Goal: Submit feedback/report problem

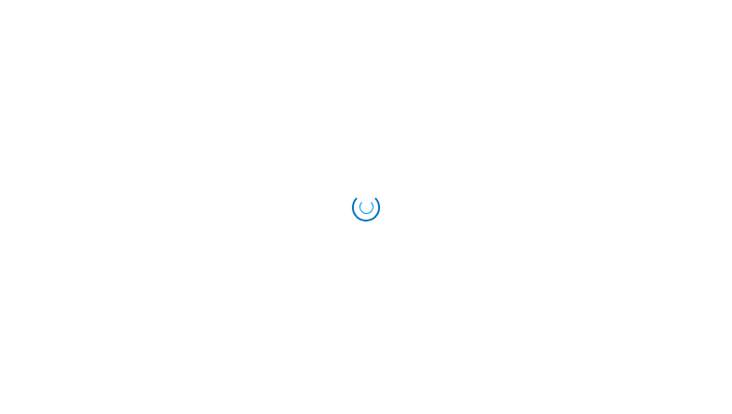
click at [366, 207] on div at bounding box center [366, 207] width 28 height 28
click at [366, 207] on div "Loading..." at bounding box center [366, 206] width 31 height 31
click at [366, 207] on div "Loading..." at bounding box center [366, 208] width 34 height 34
click at [366, 207] on div "Loading..." at bounding box center [366, 206] width 31 height 31
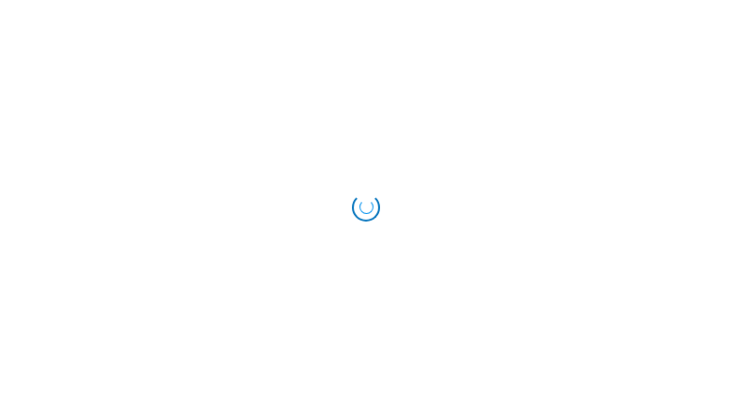
click at [366, 207] on div "Loading..." at bounding box center [366, 207] width 28 height 28
click at [365, 206] on div "Loading..." at bounding box center [366, 207] width 28 height 28
